Goal: Task Accomplishment & Management: Manage account settings

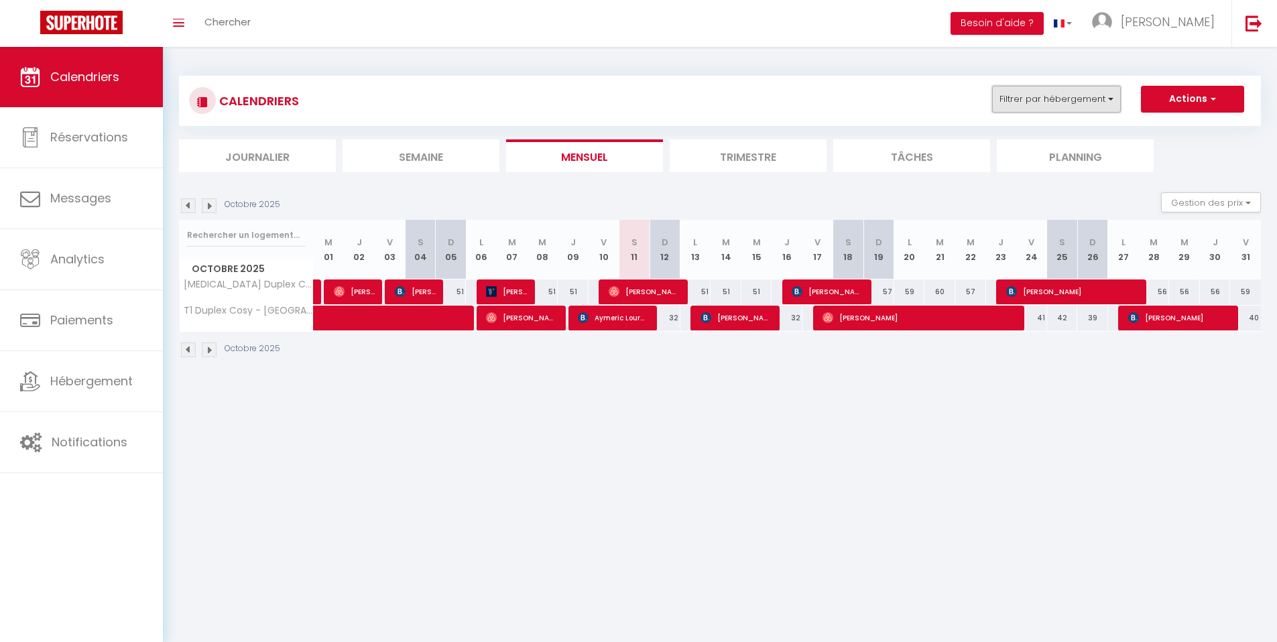
click at [1066, 99] on button "Filtrer par hébergement" at bounding box center [1056, 99] width 129 height 27
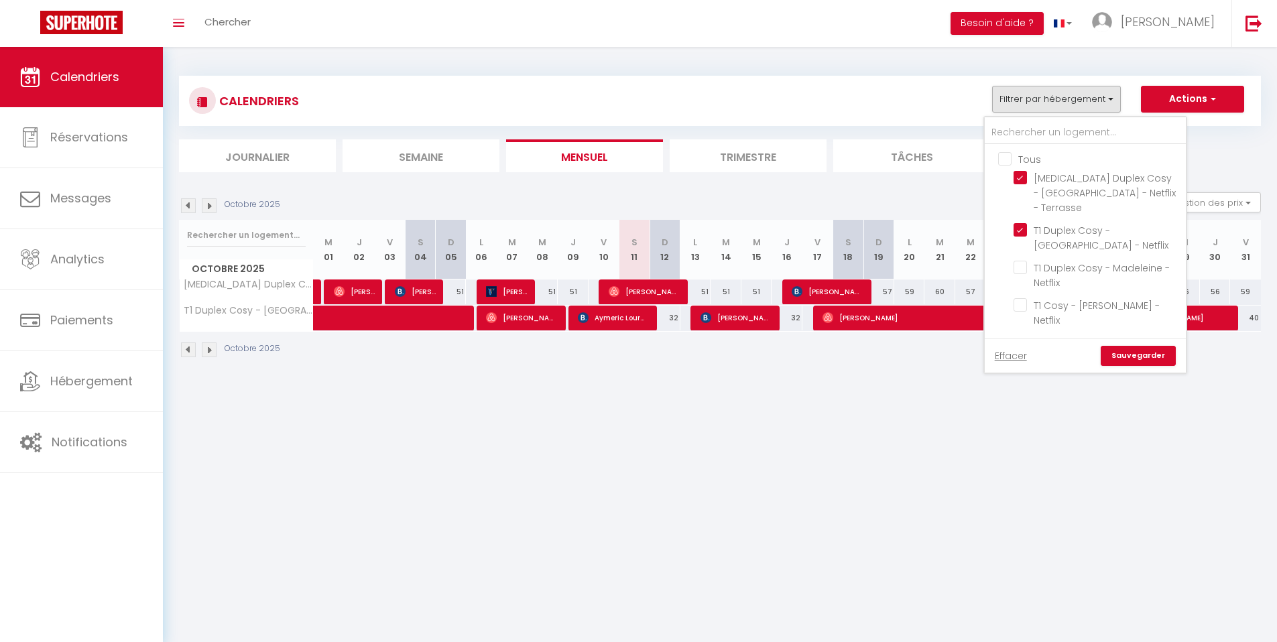
click at [1009, 160] on input "Tous" at bounding box center [1098, 158] width 201 height 13
checkbox input "true"
click at [1122, 346] on link "Sauvegarder" at bounding box center [1138, 356] width 75 height 20
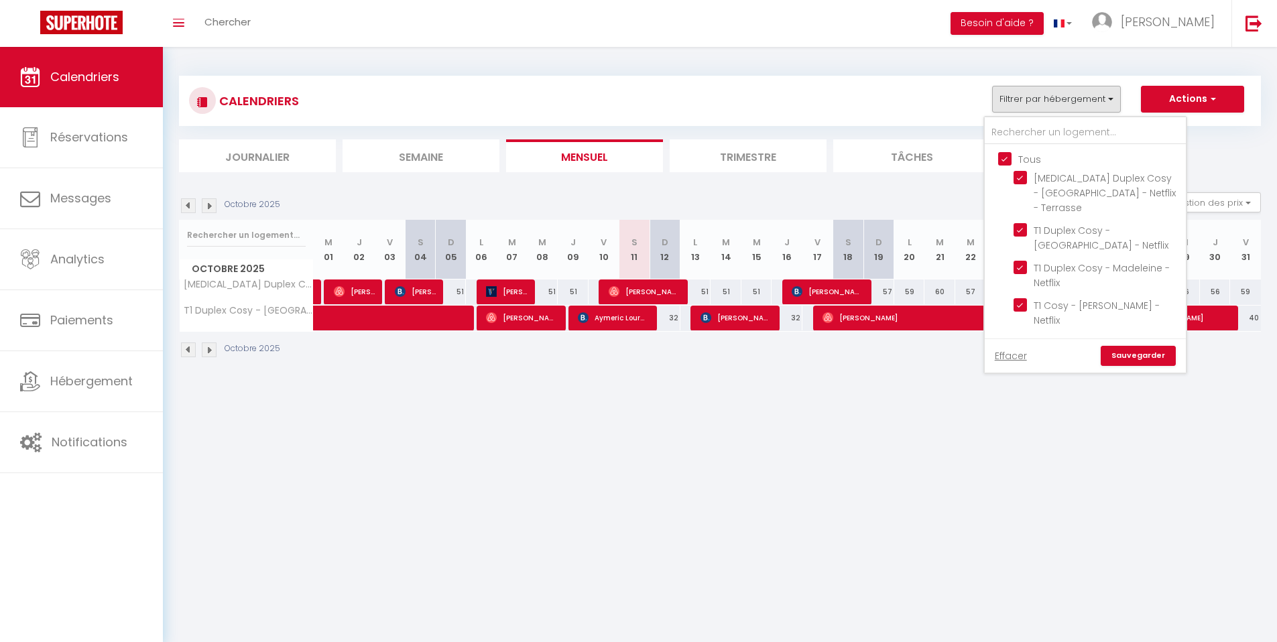
select select
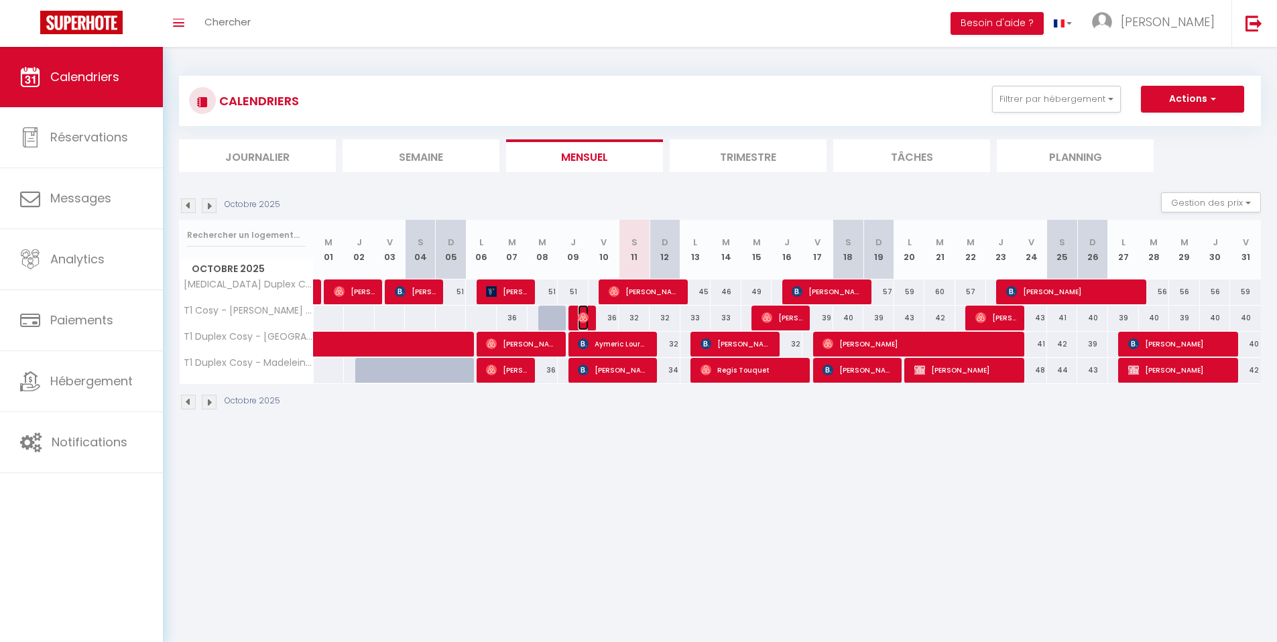
click at [585, 319] on img at bounding box center [583, 317] width 11 height 11
select select "OK"
select select "0"
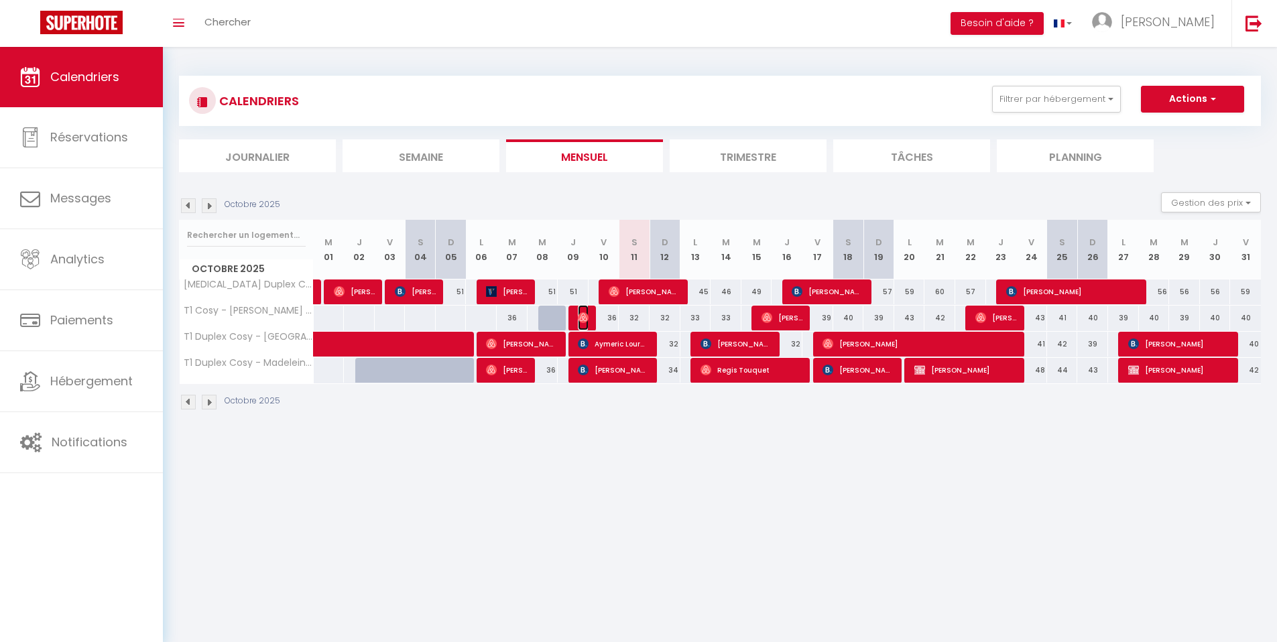
select select "1"
select select
select select "53532"
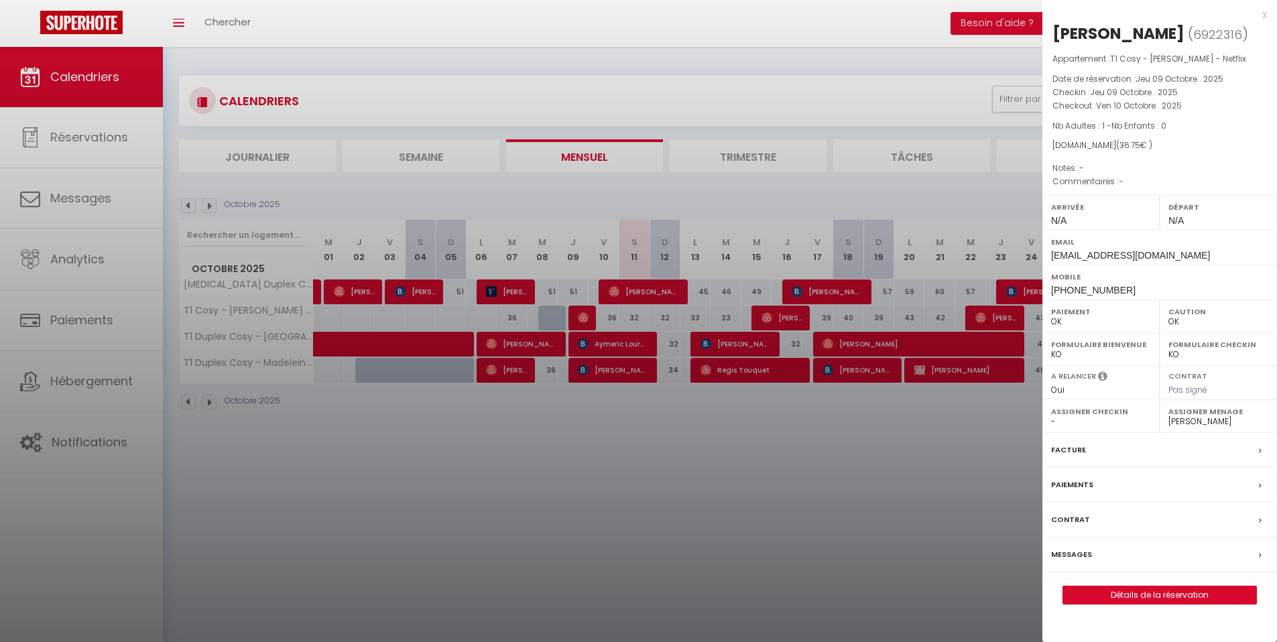
click at [1108, 290] on span "[PHONE_NUMBER]" at bounding box center [1093, 290] width 84 height 11
copy div "[PHONE_NUMBER]"
click at [571, 509] on div at bounding box center [638, 321] width 1277 height 642
